Goal: Navigation & Orientation: Find specific page/section

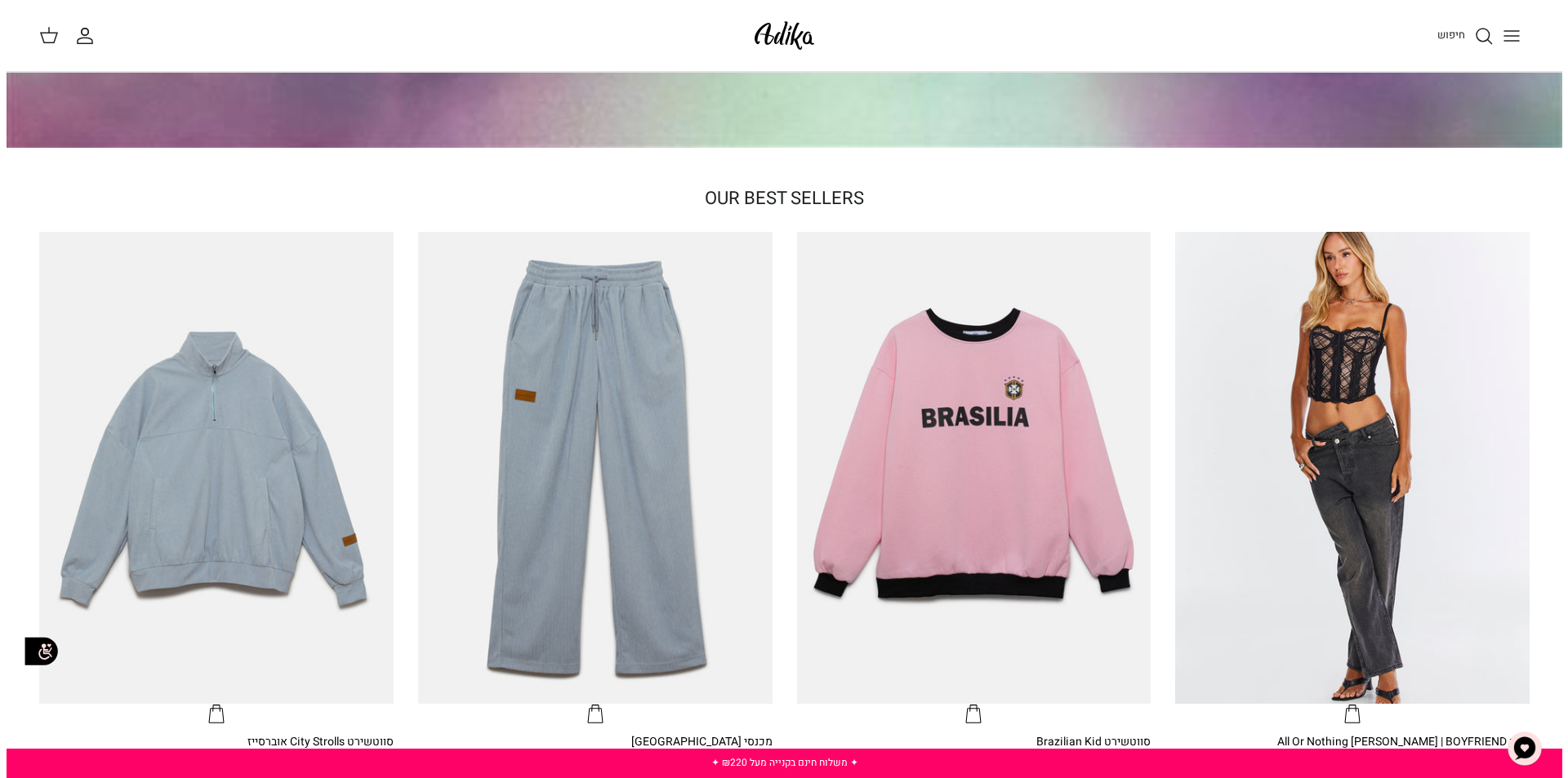
scroll to position [245, 0]
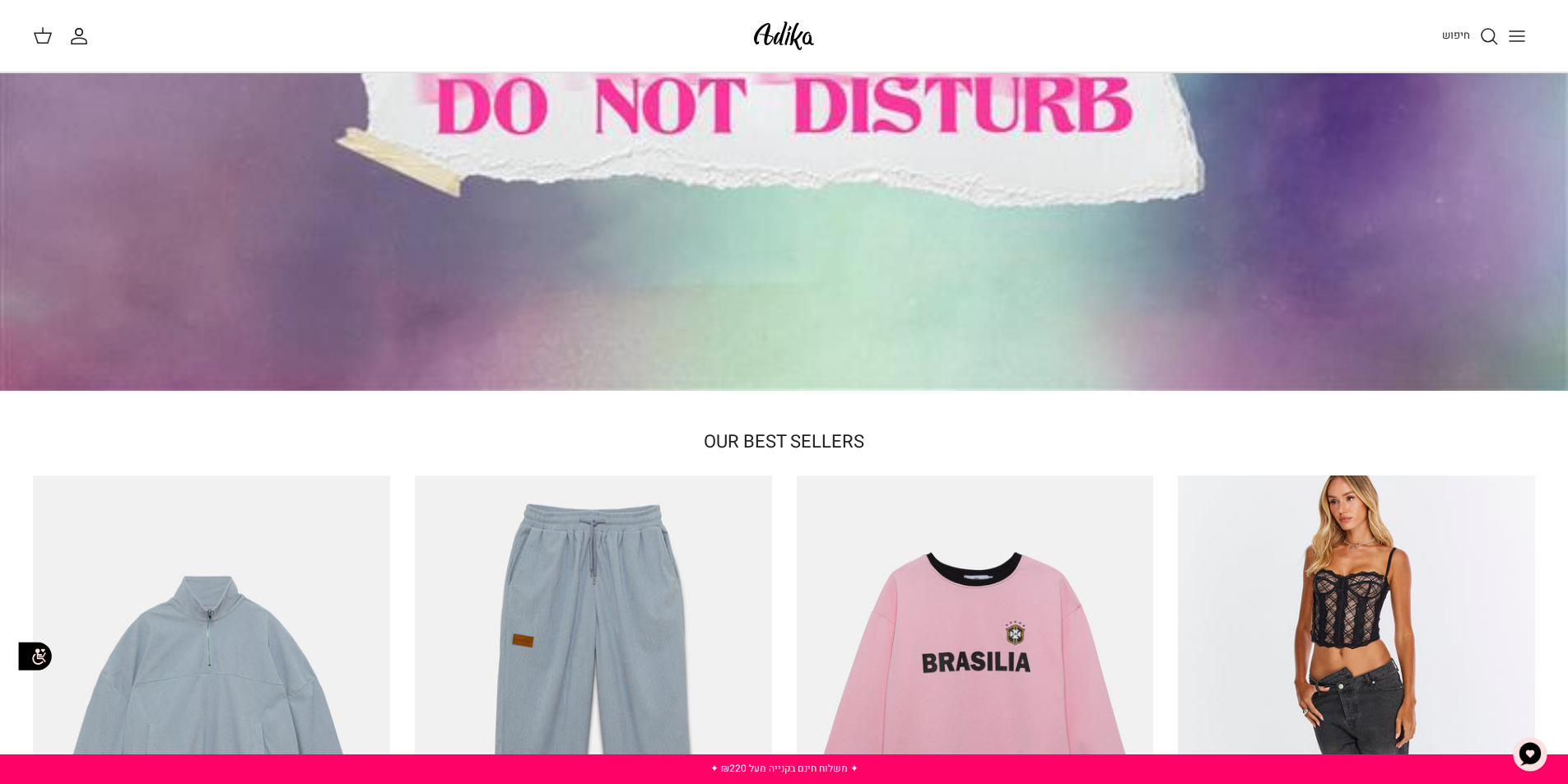
click at [1511, 42] on line "Toggle menu" at bounding box center [1516, 42] width 14 height 0
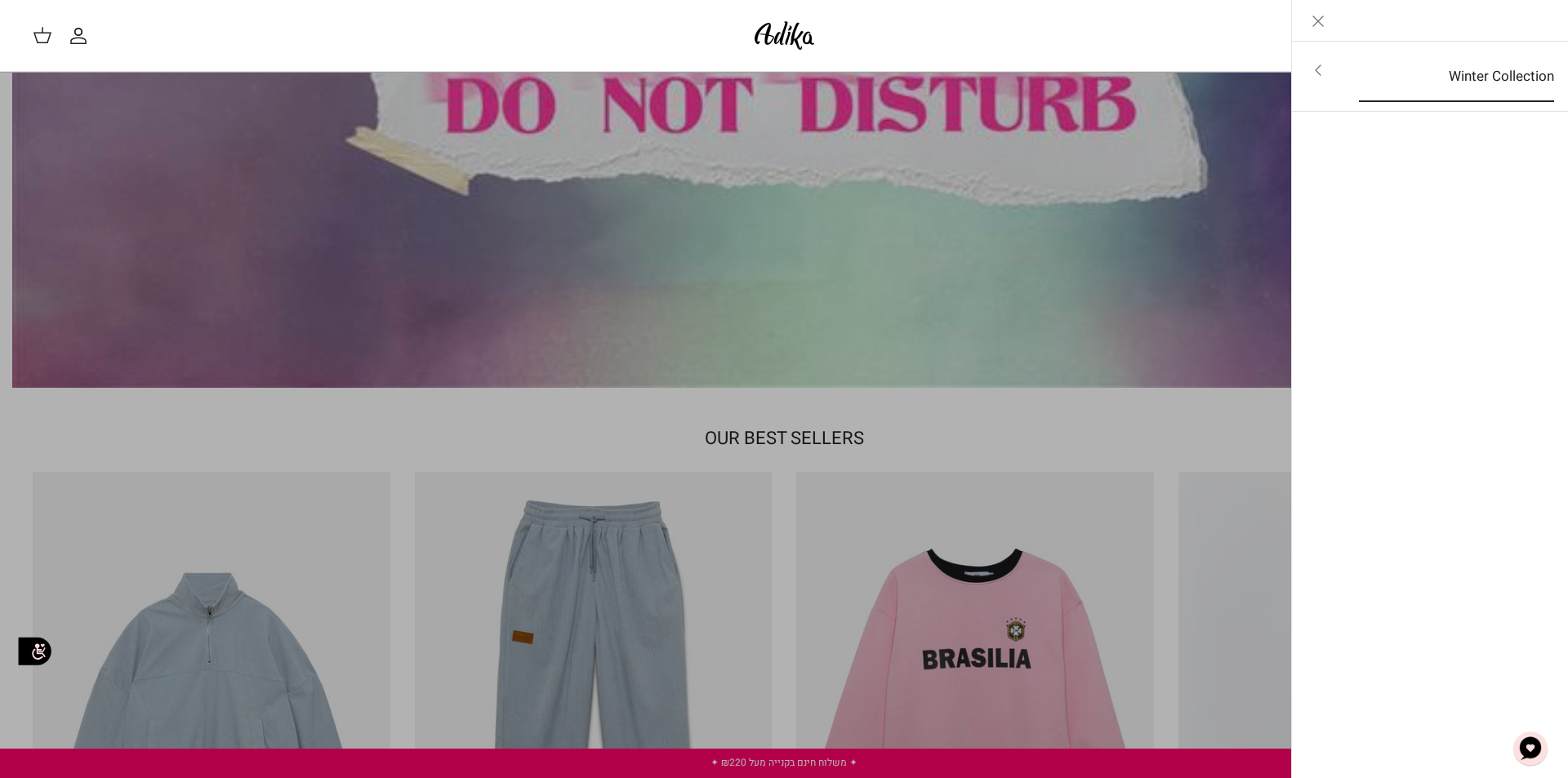
click at [1502, 75] on link "Winter Collection" at bounding box center [1456, 77] width 225 height 50
click at [1502, 75] on link "לכל הפריטים" at bounding box center [1430, 71] width 261 height 41
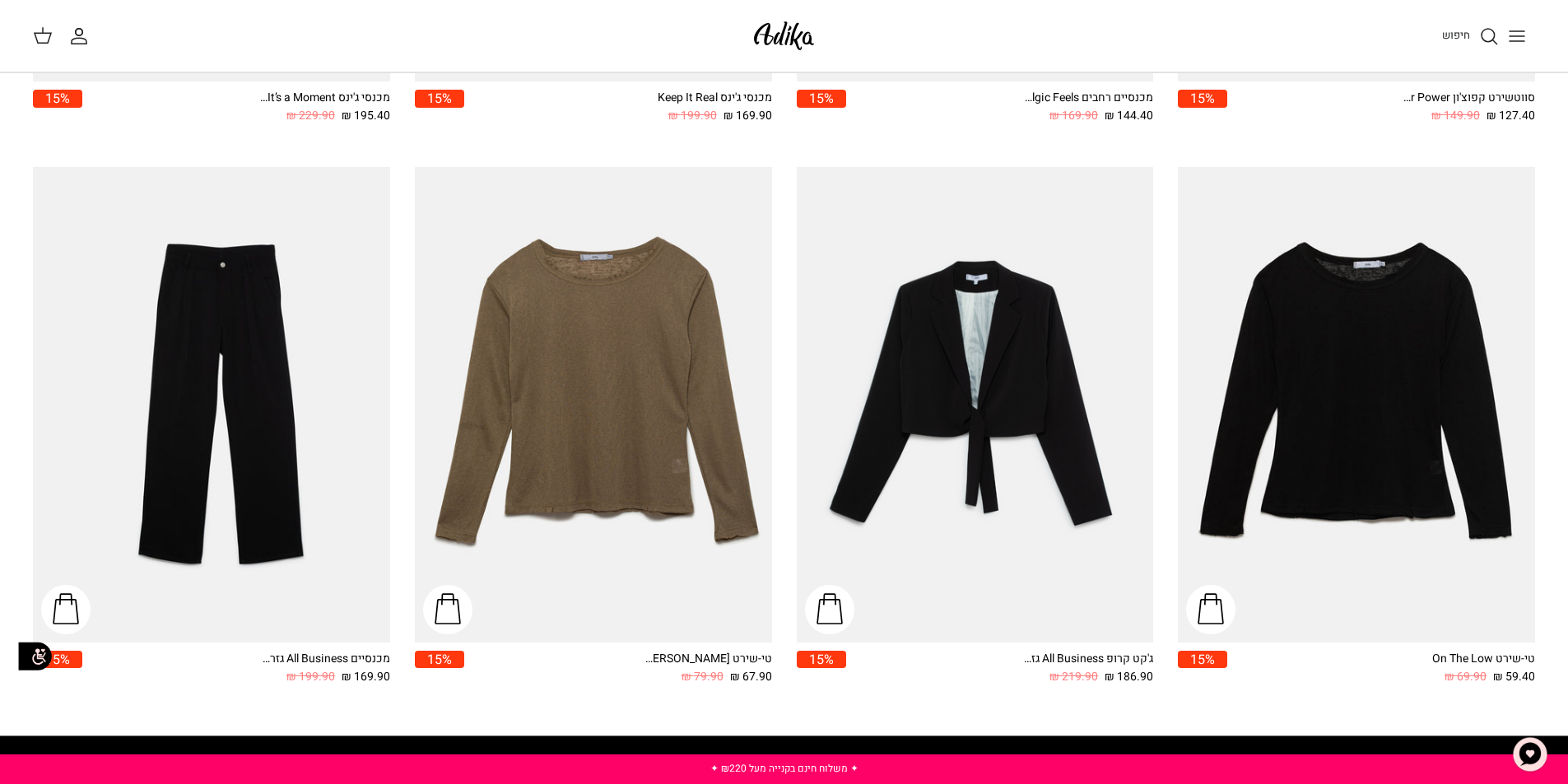
scroll to position [2301, 0]
